Goal: Information Seeking & Learning: Learn about a topic

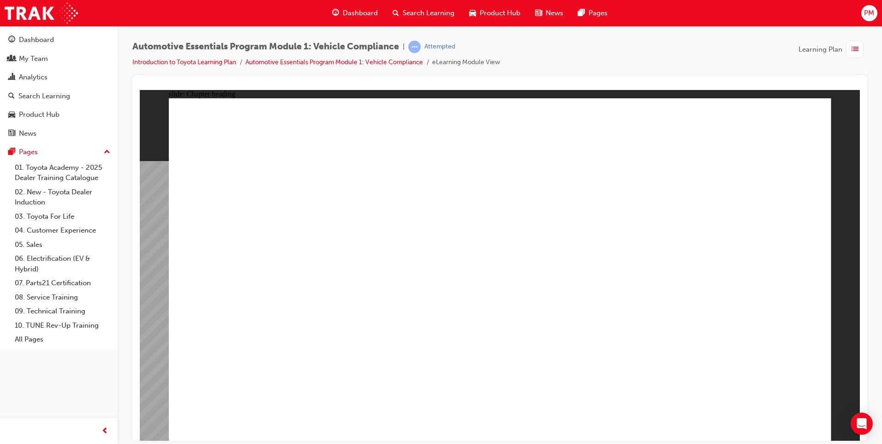
drag, startPoint x: 797, startPoint y: 120, endPoint x: 783, endPoint y: 123, distance: 14.6
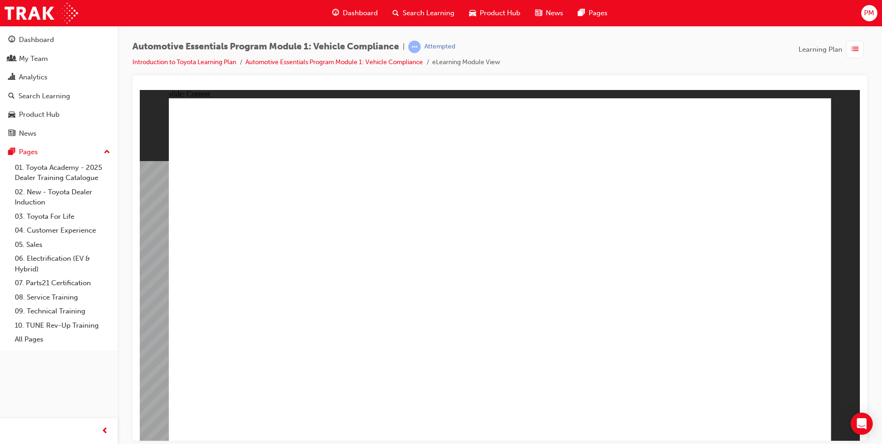
drag, startPoint x: 800, startPoint y: 117, endPoint x: 795, endPoint y: 117, distance: 5.5
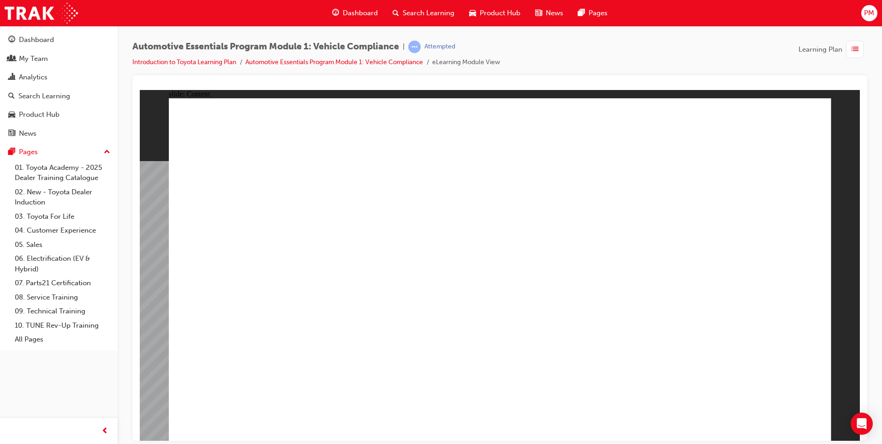
drag, startPoint x: 488, startPoint y: 232, endPoint x: 484, endPoint y: 219, distance: 14.1
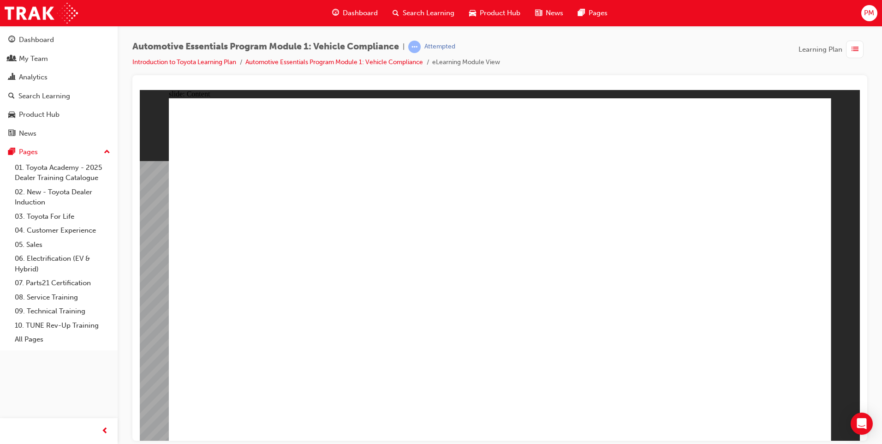
drag, startPoint x: 622, startPoint y: 171, endPoint x: 635, endPoint y: 175, distance: 14.0
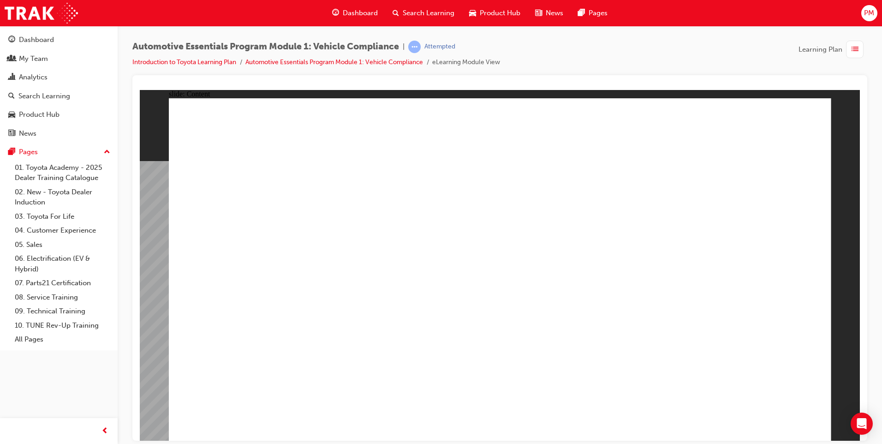
drag, startPoint x: 736, startPoint y: 237, endPoint x: 743, endPoint y: 233, distance: 7.8
